Goal: Transaction & Acquisition: Download file/media

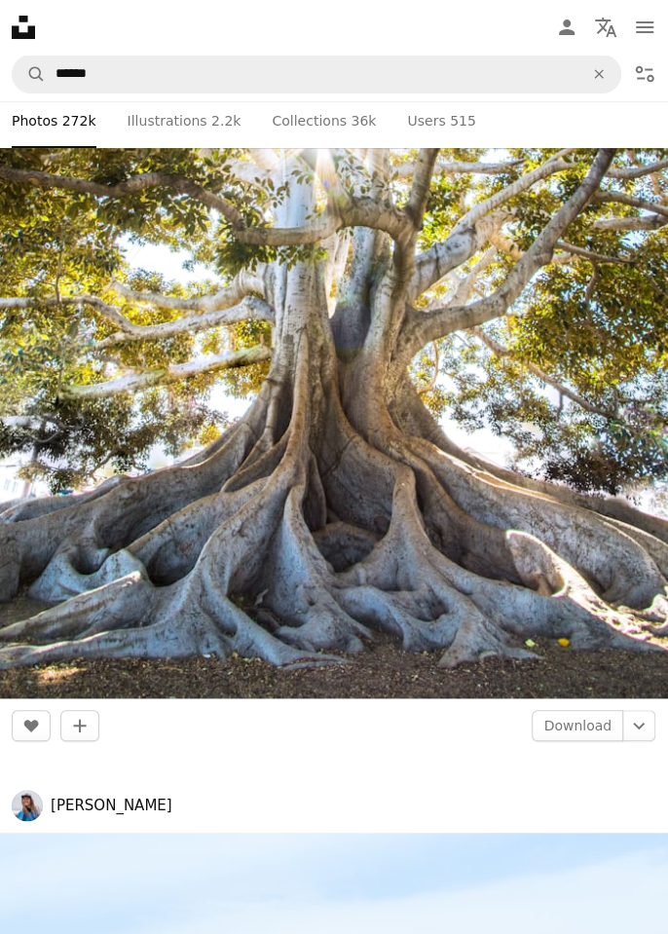
scroll to position [4755, 0]
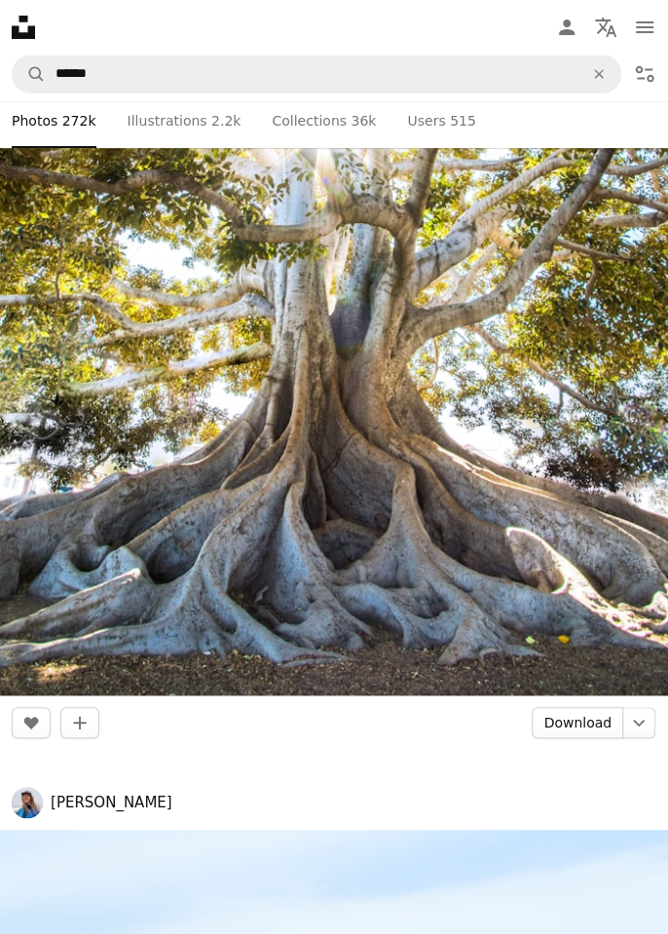
click at [589, 721] on link "Download" at bounding box center [578, 722] width 92 height 31
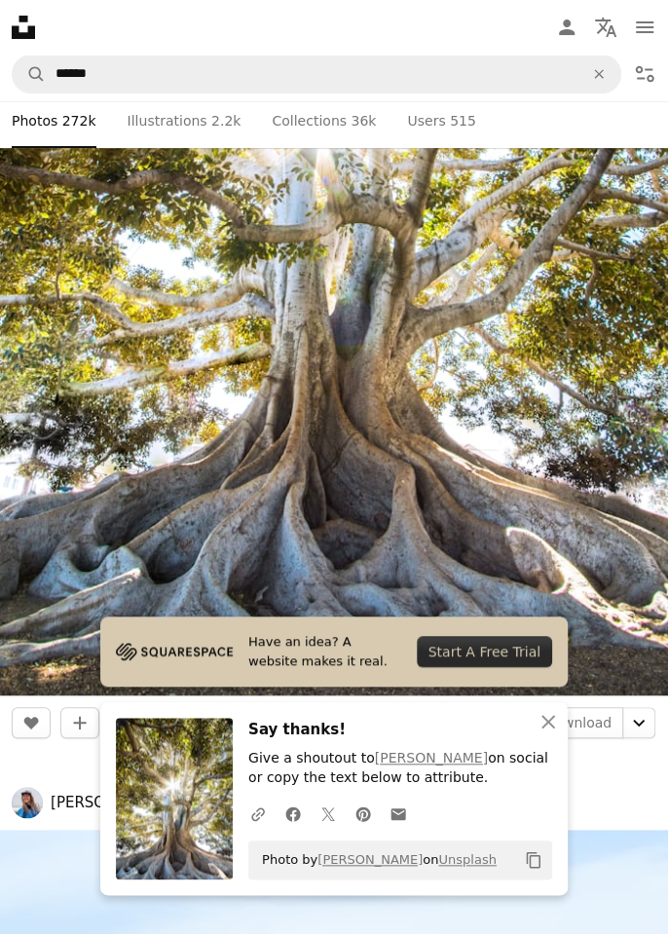
click at [639, 729] on icon "Chevron down" at bounding box center [638, 722] width 31 height 23
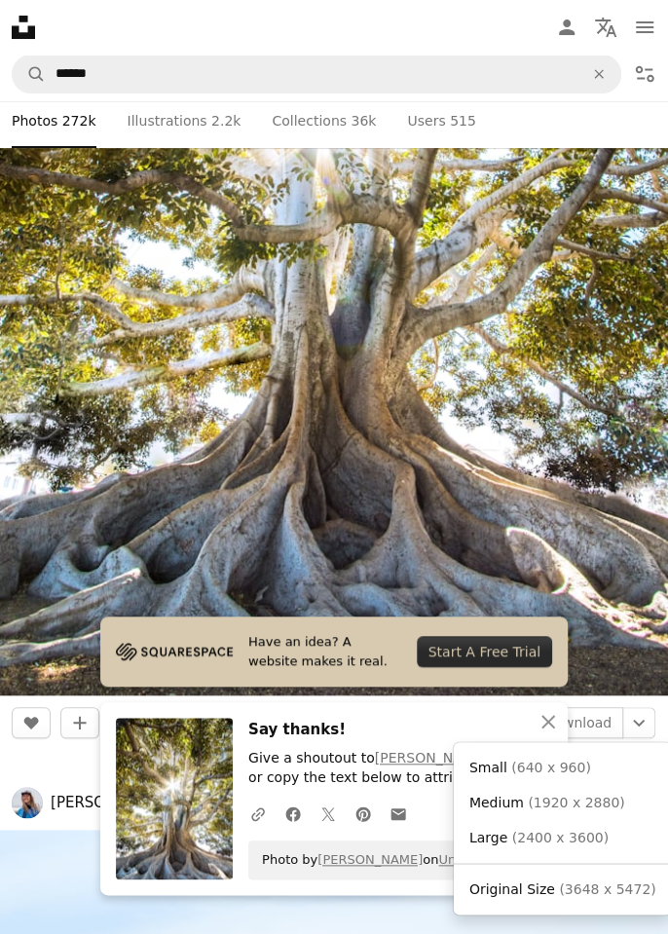
click at [569, 873] on link "Original Size ( 3648 x 5472 )" at bounding box center [563, 889] width 203 height 35
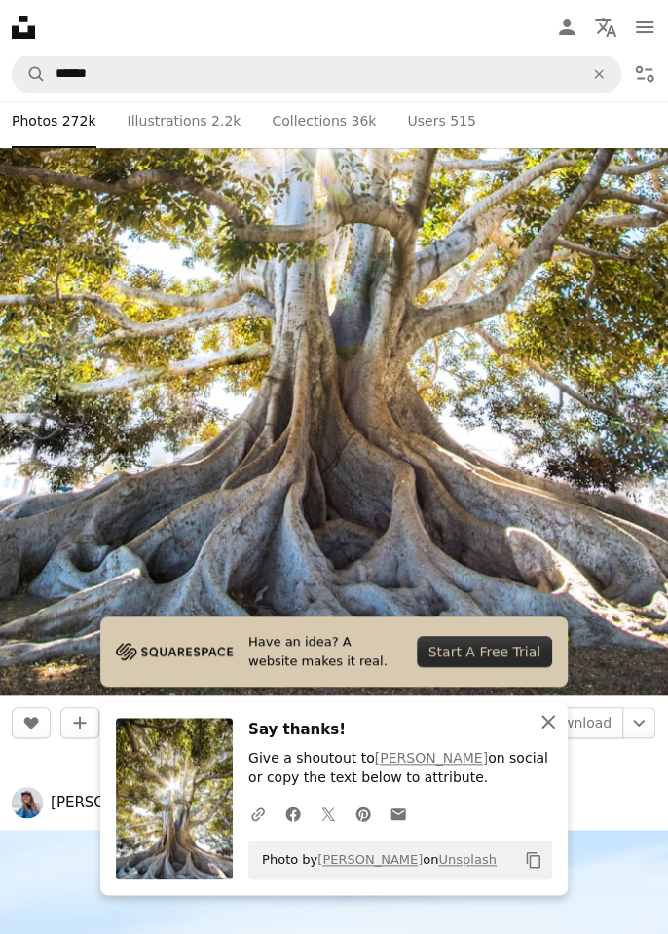
click at [554, 719] on icon "An X shape" at bounding box center [548, 721] width 23 height 23
